Goal: Navigation & Orientation: Find specific page/section

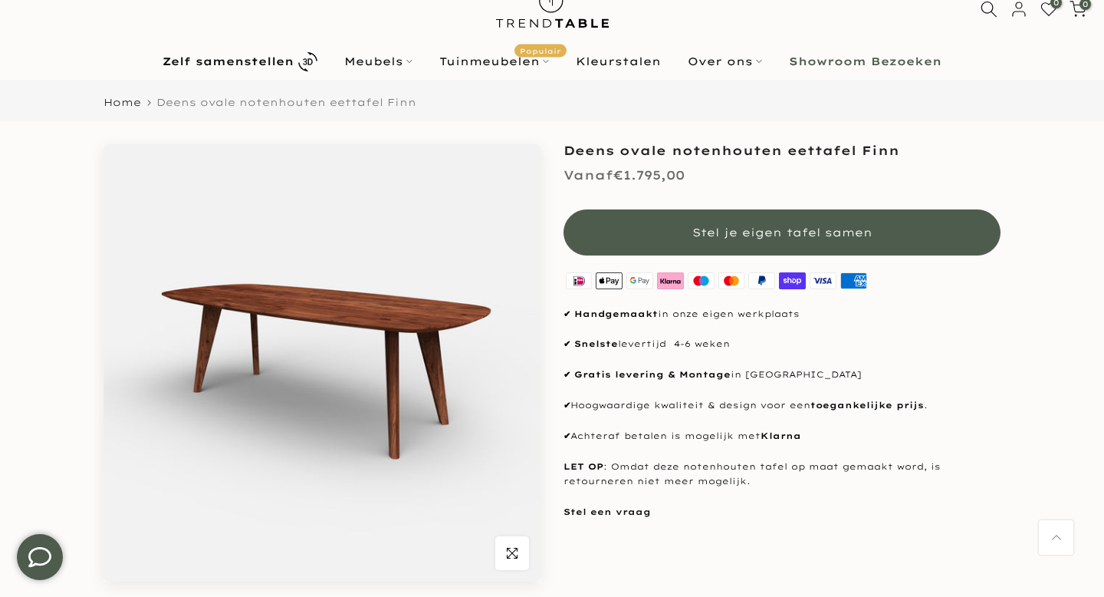
scroll to position [91, 0]
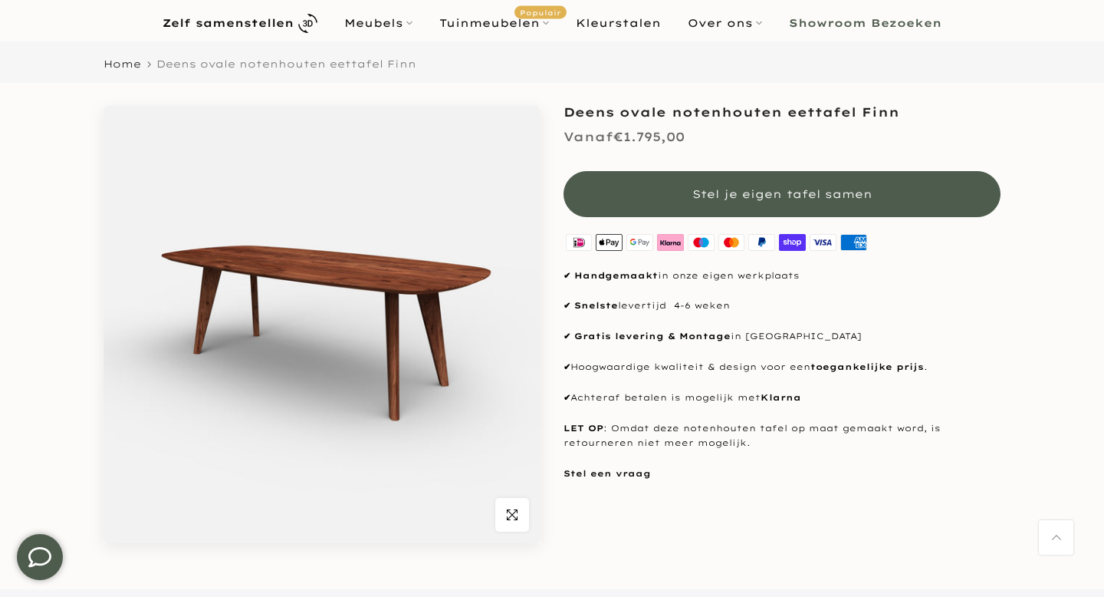
click at [271, 328] on img at bounding box center [322, 324] width 437 height 437
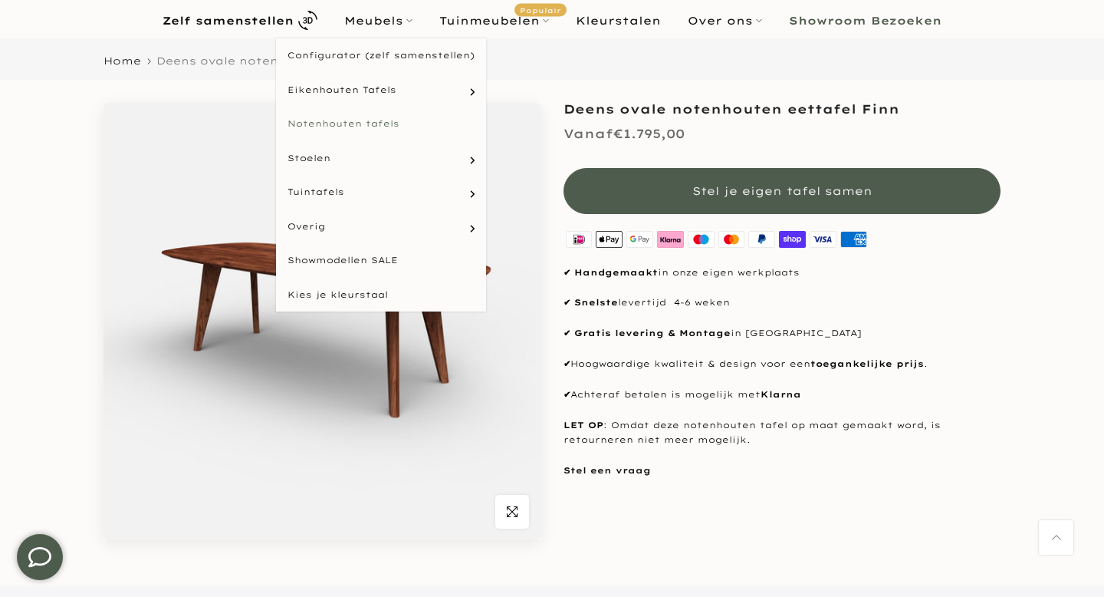
scroll to position [89, 0]
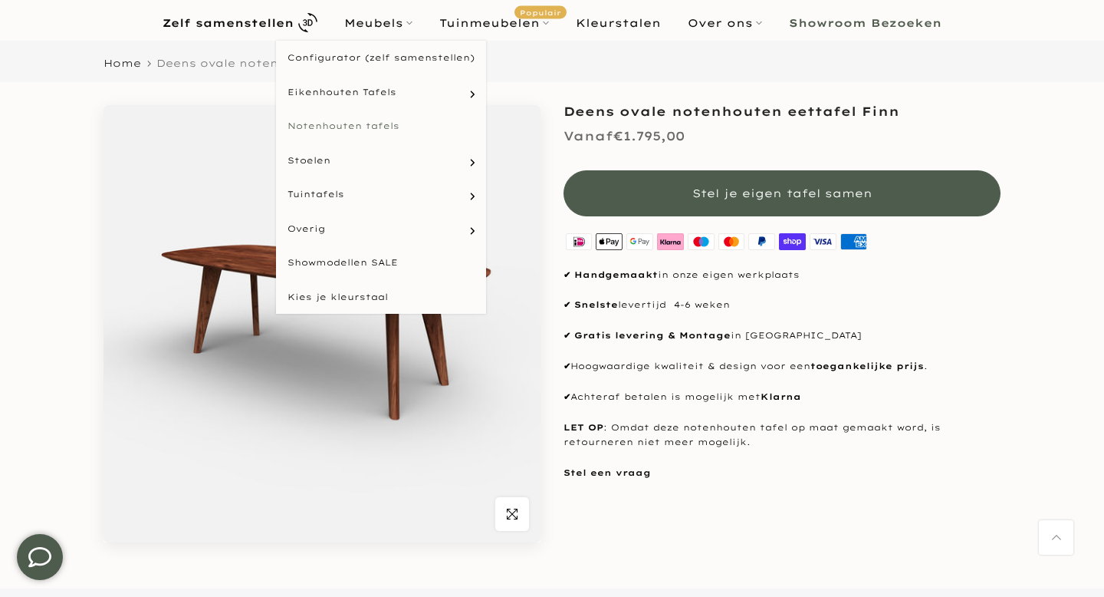
click at [364, 118] on link "Notenhouten tafels" at bounding box center [381, 126] width 210 height 35
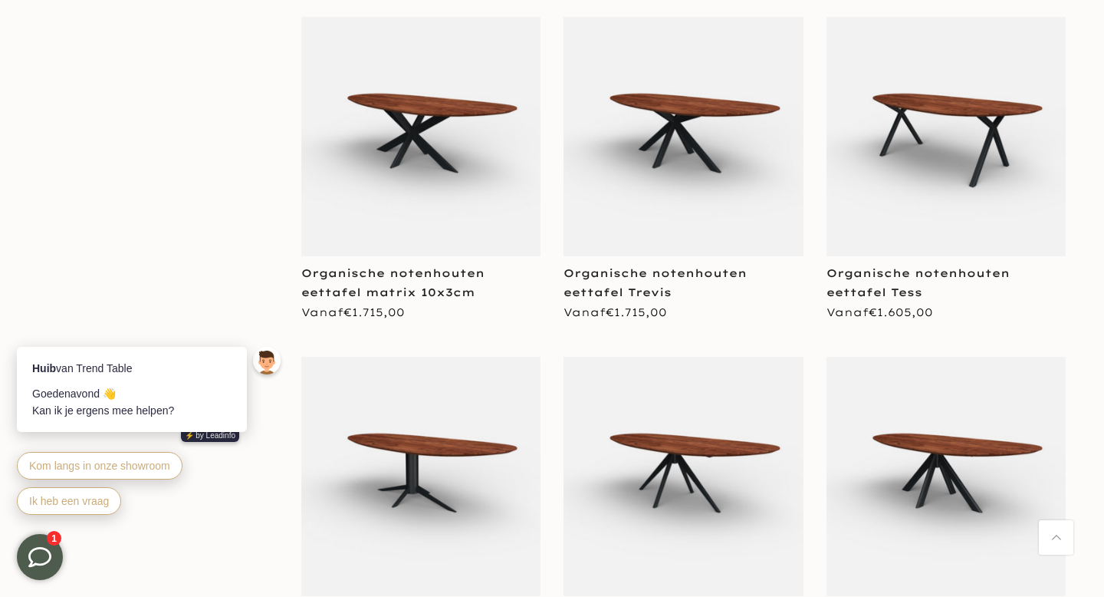
scroll to position [3447, 0]
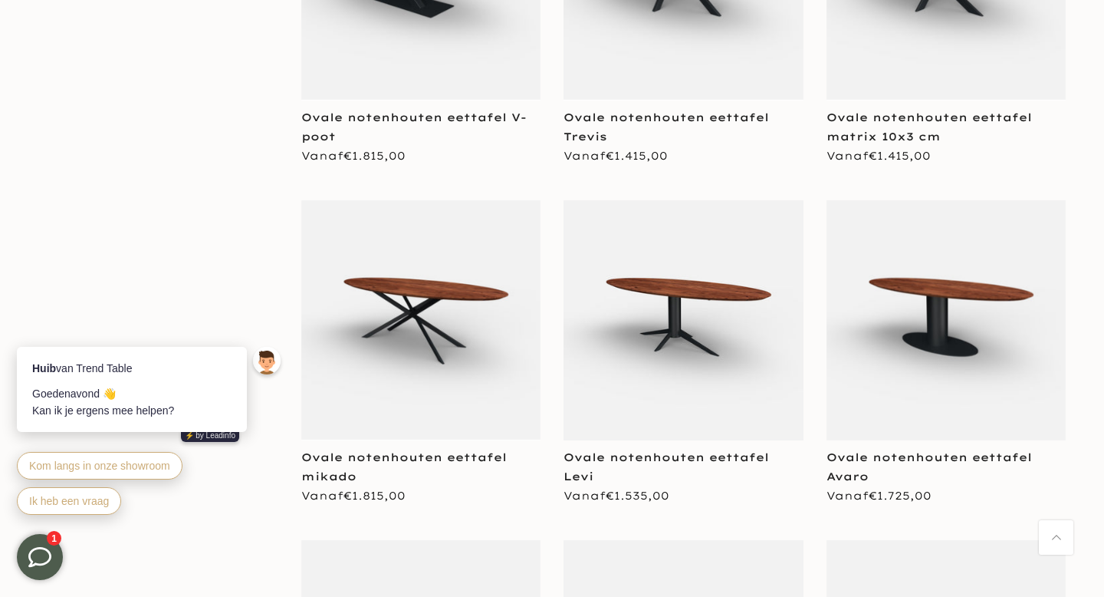
scroll to position [6321, 0]
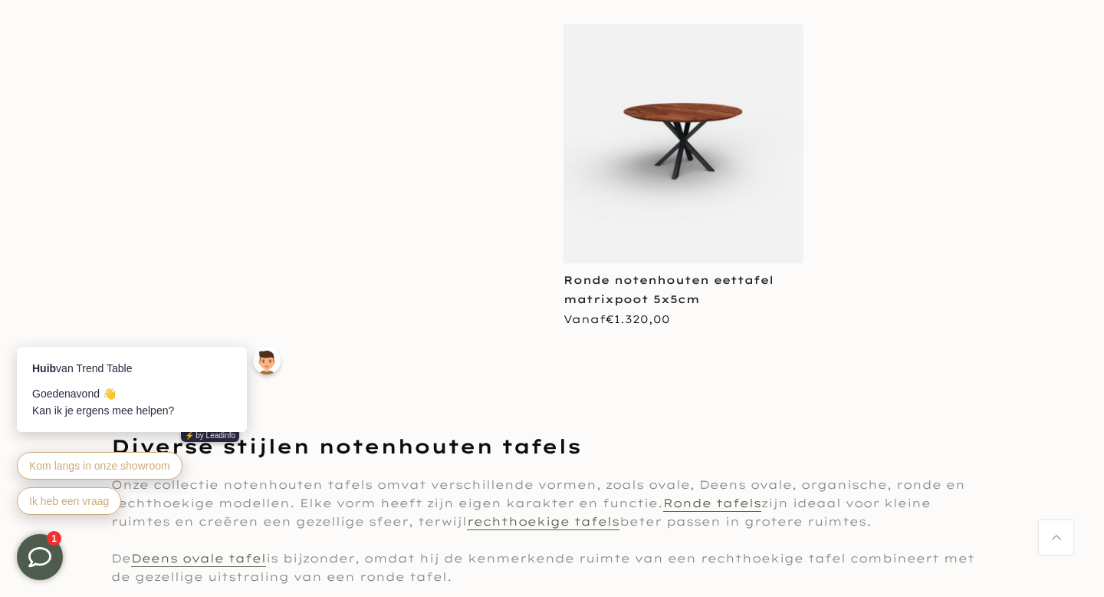
scroll to position [10920, 0]
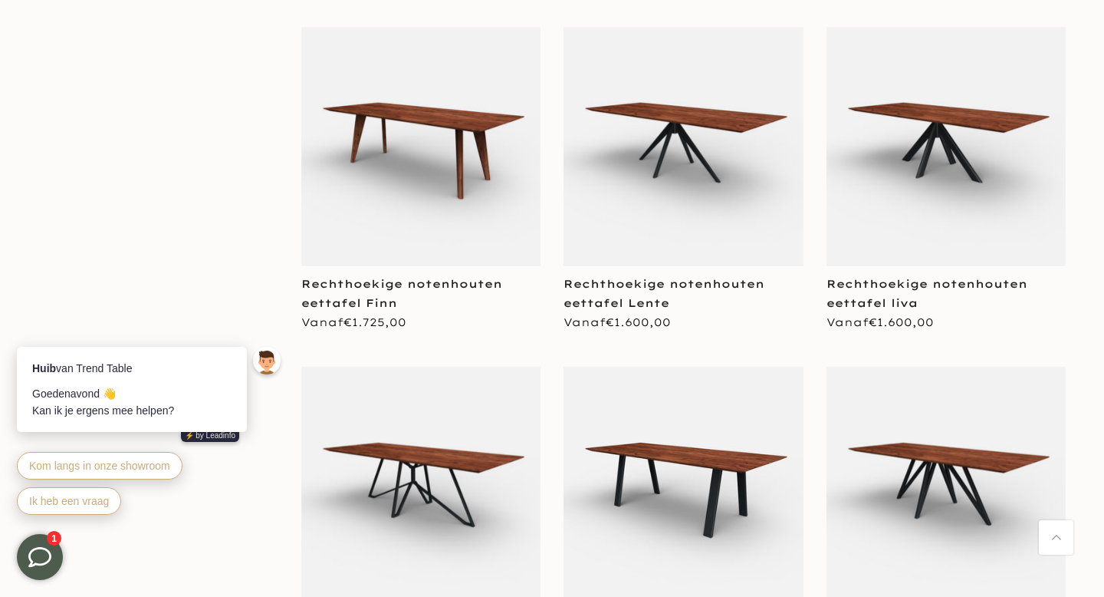
scroll to position [1060, 0]
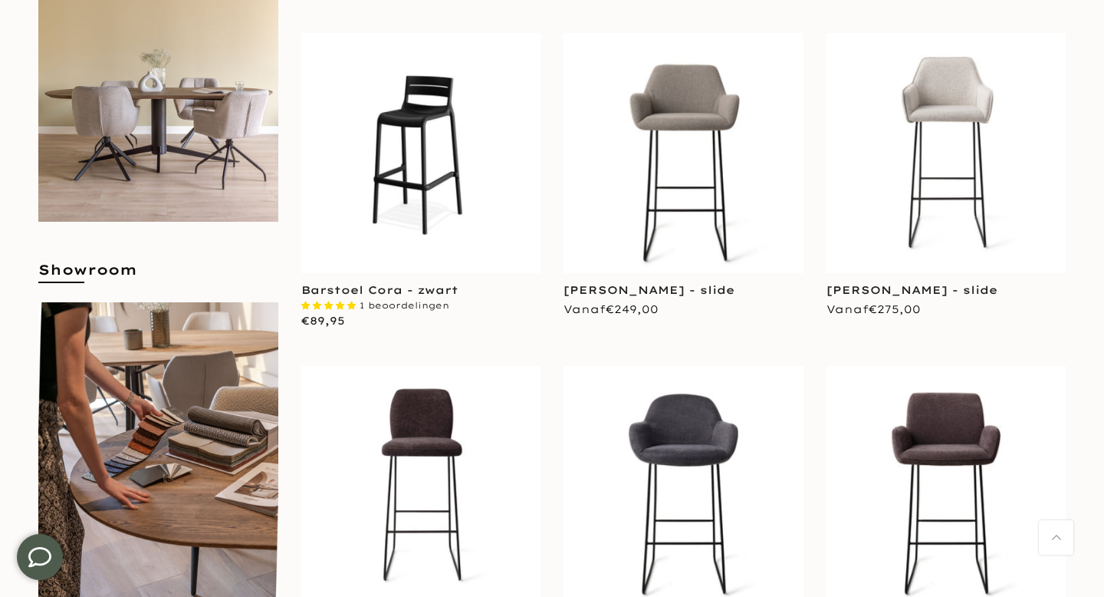
scroll to position [614, 0]
